Goal: Task Accomplishment & Management: Use online tool/utility

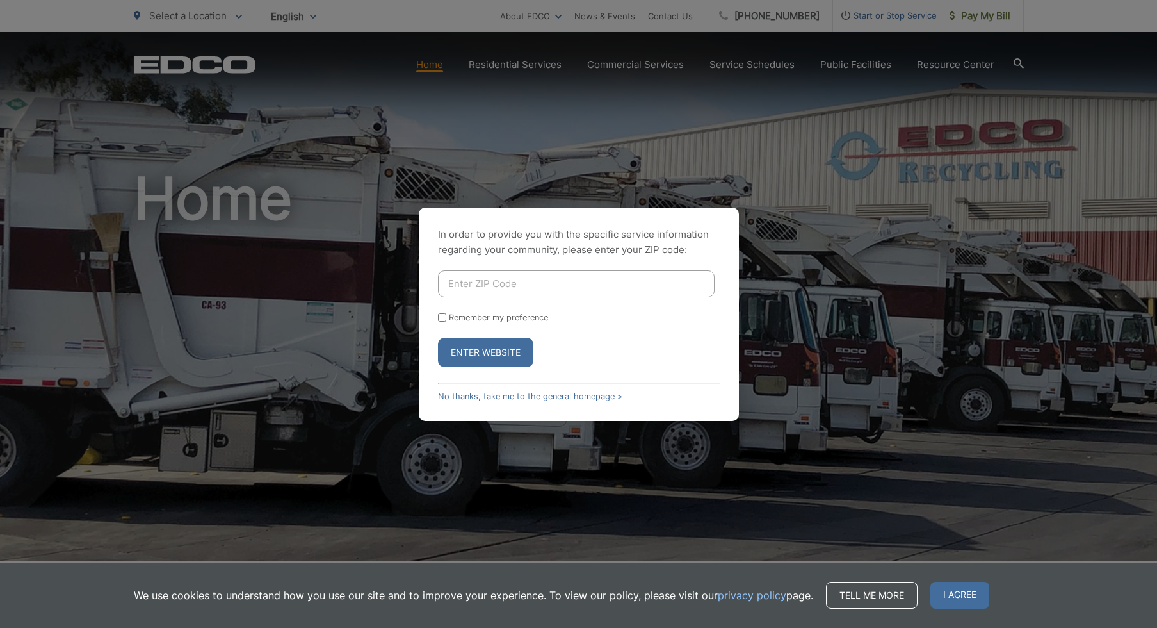
click at [499, 356] on button "Enter Website" at bounding box center [485, 351] width 95 height 29
click at [546, 397] on link "No thanks, take me to the general homepage >" at bounding box center [530, 396] width 184 height 10
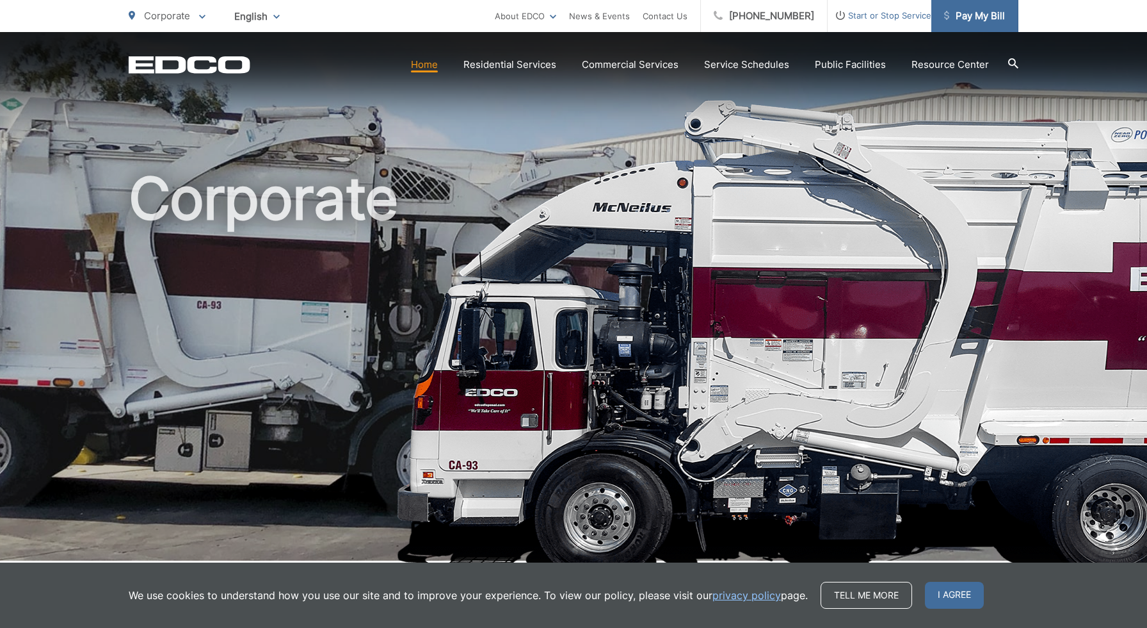
click at [973, 17] on span "Pay My Bill" at bounding box center [974, 15] width 61 height 15
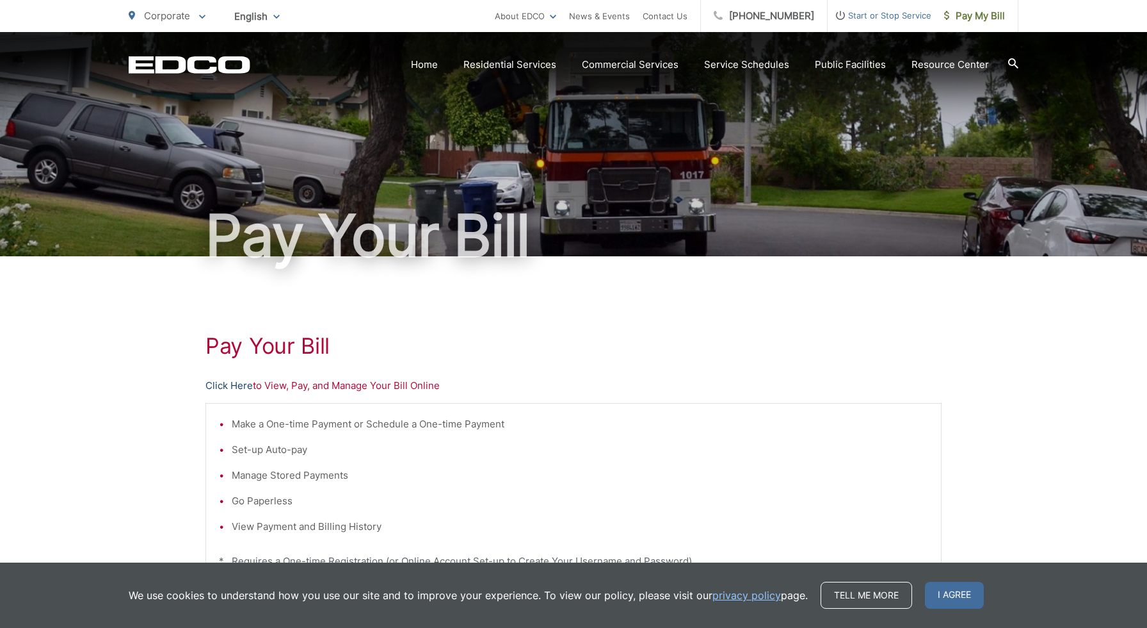
click at [238, 384] on link "Click Here" at bounding box center [229, 385] width 47 height 15
